Goal: Information Seeking & Learning: Learn about a topic

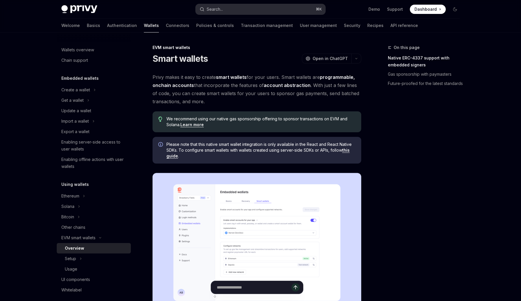
click at [241, 7] on button "Search... ⌘ K" at bounding box center [261, 9] width 130 height 10
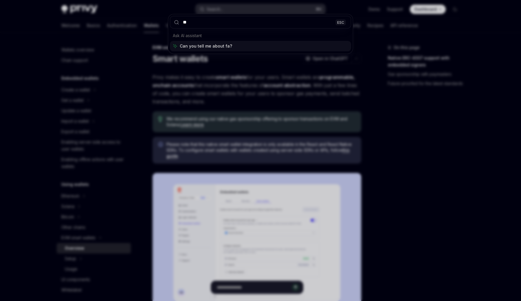
type input "***"
type textarea "*"
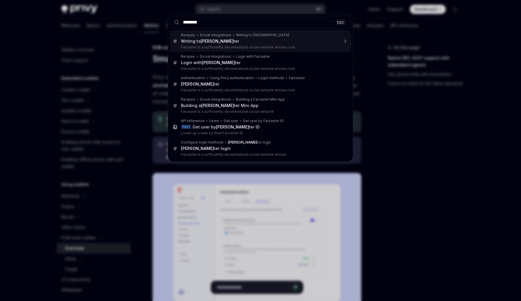
type input "*********"
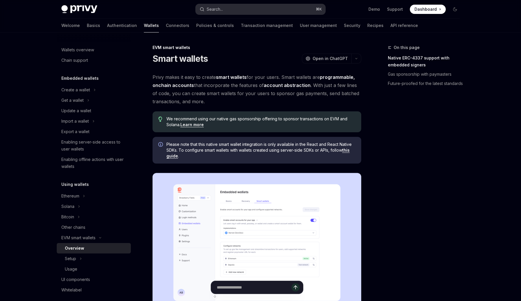
click at [274, 6] on button "Search... ⌘ K" at bounding box center [261, 9] width 130 height 10
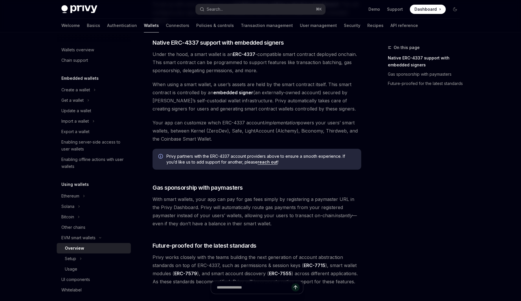
scroll to position [133, 0]
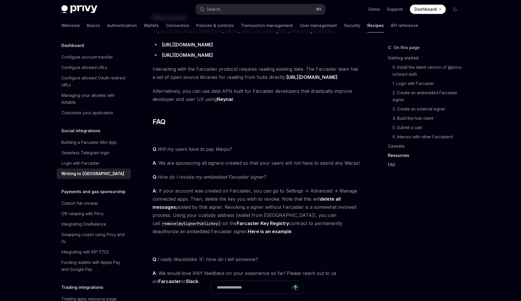
scroll to position [1428, 0]
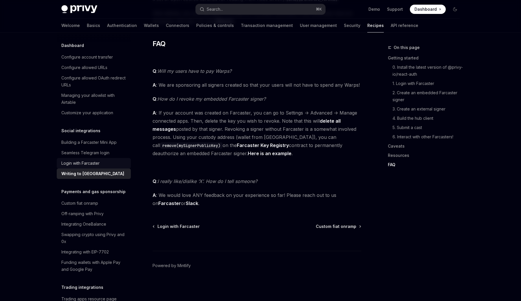
click at [93, 160] on div "Login with Farcaster" at bounding box center [80, 163] width 38 height 7
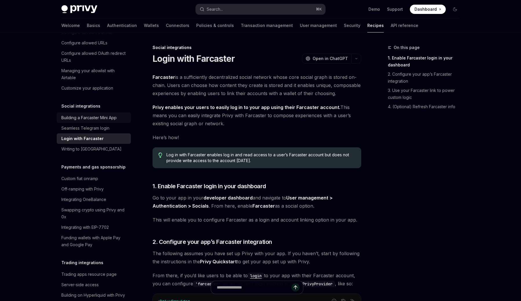
scroll to position [391, 0]
click at [93, 114] on div "Building a Farcaster Mini App" at bounding box center [88, 117] width 55 height 7
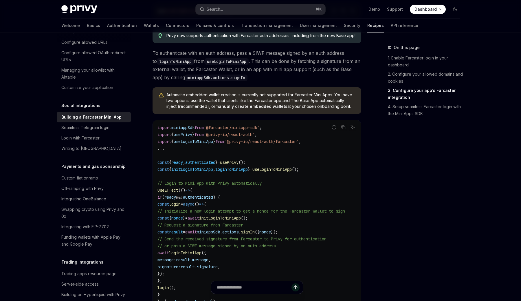
scroll to position [676, 0]
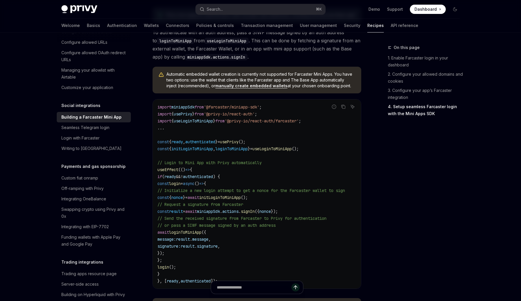
click at [249, 88] on link "manually create embedded wallets" at bounding box center [252, 85] width 72 height 5
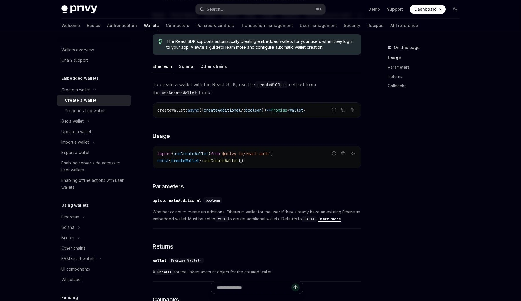
scroll to position [216, 0]
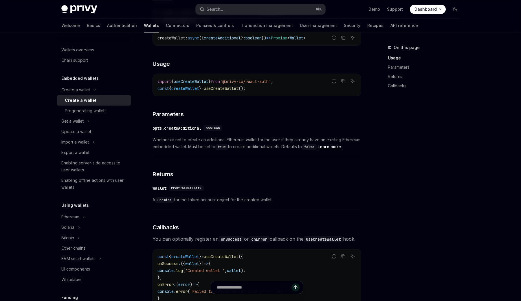
type textarea "*"
